Goal: Navigation & Orientation: Find specific page/section

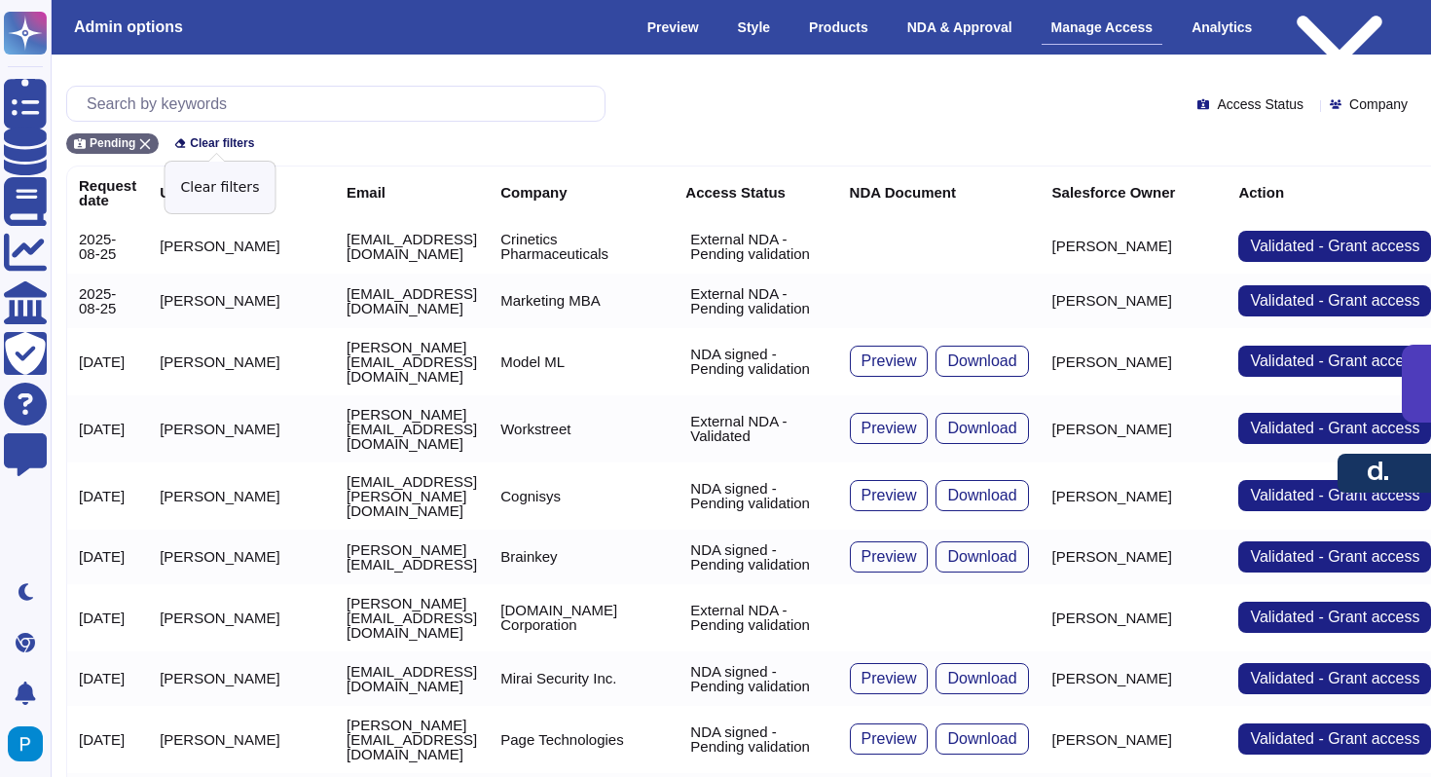
click at [198, 140] on span "Clear filters" at bounding box center [222, 143] width 64 height 12
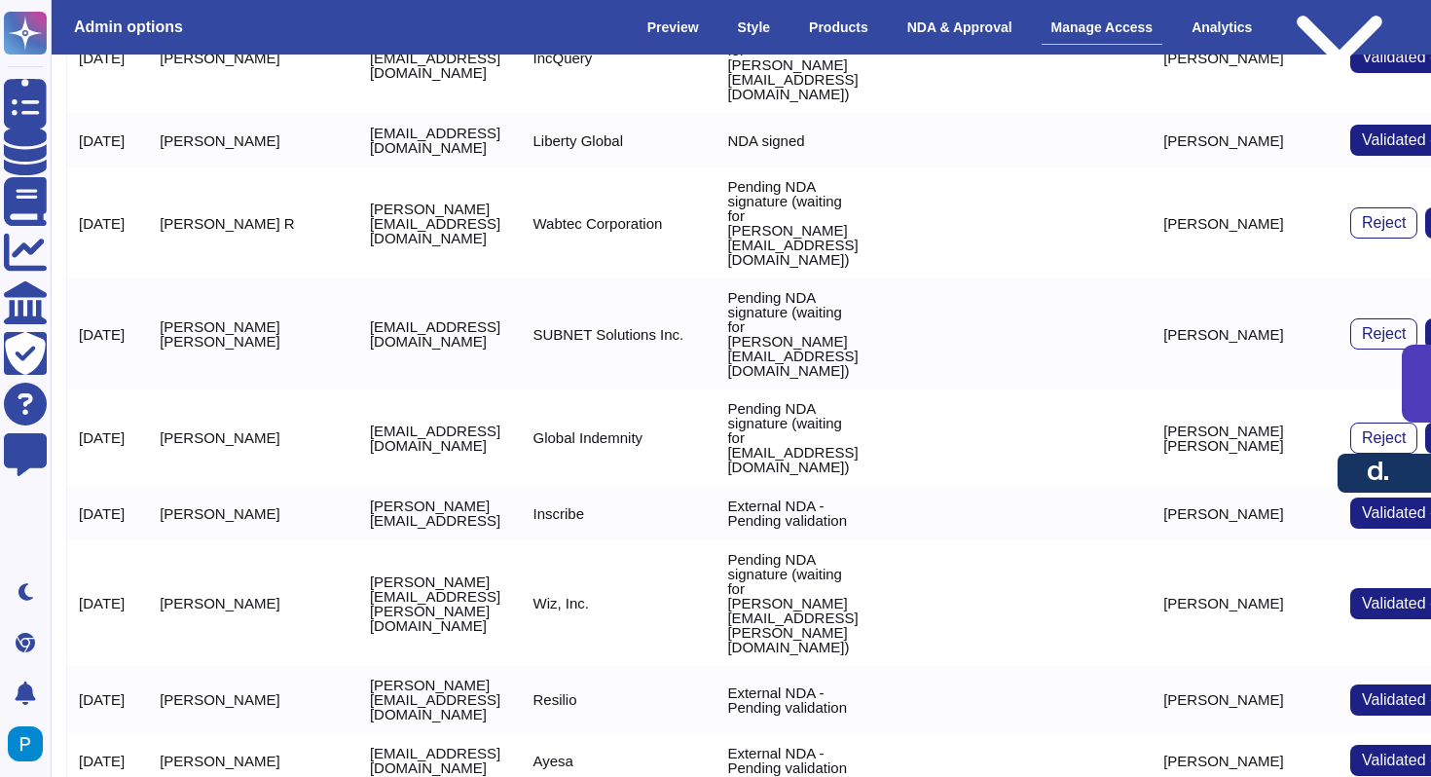
scroll to position [3394, 0]
